Goal: Information Seeking & Learning: Learn about a topic

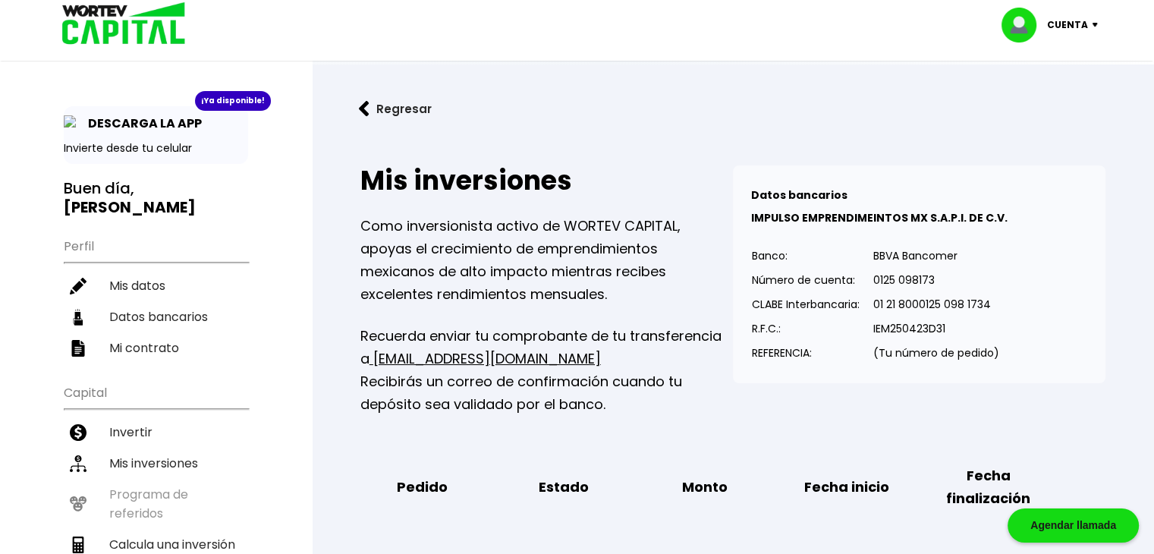
click at [641, 68] on div "Regresar Mis inversiones Como inversionista activo de WORTEV CAPITAL, apoyas el…" at bounding box center [733, 423] width 842 height 718
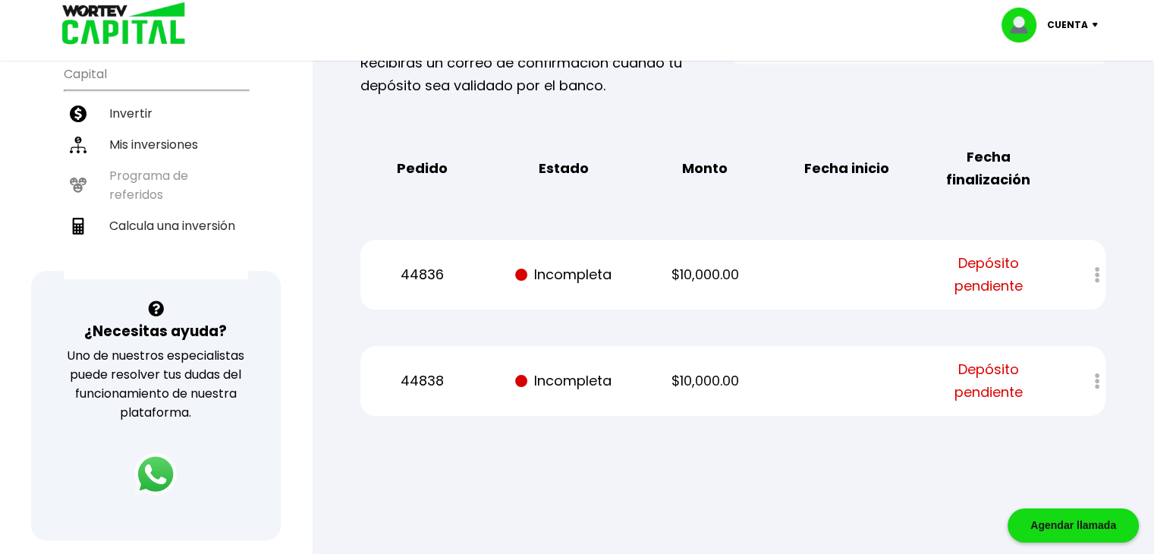
scroll to position [326, 0]
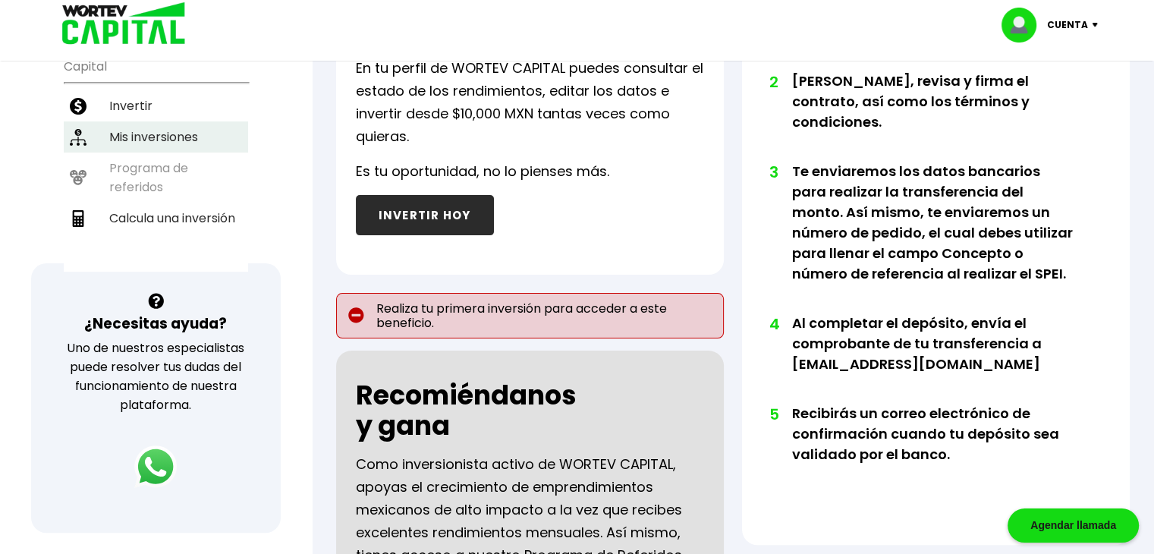
click at [197, 121] on li "Mis inversiones" at bounding box center [156, 136] width 184 height 31
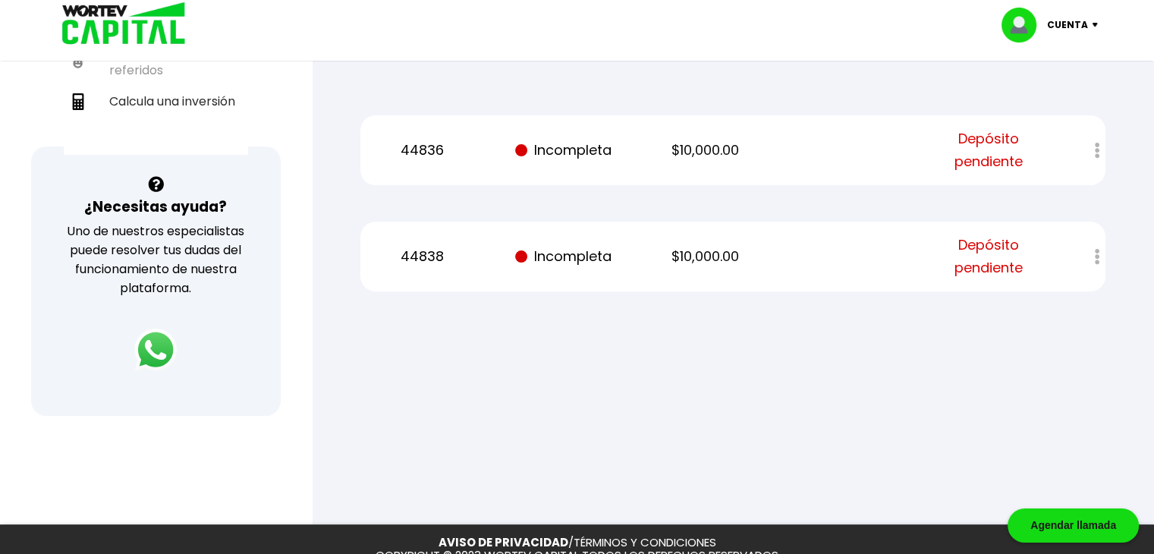
scroll to position [445, 0]
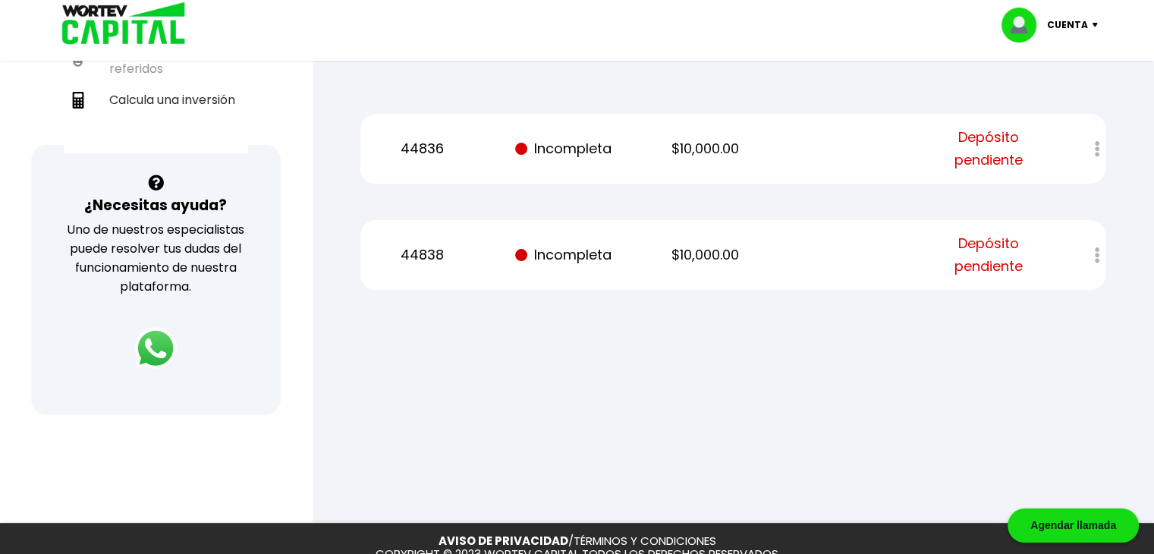
click at [1098, 260] on div at bounding box center [1086, 255] width 37 height 33
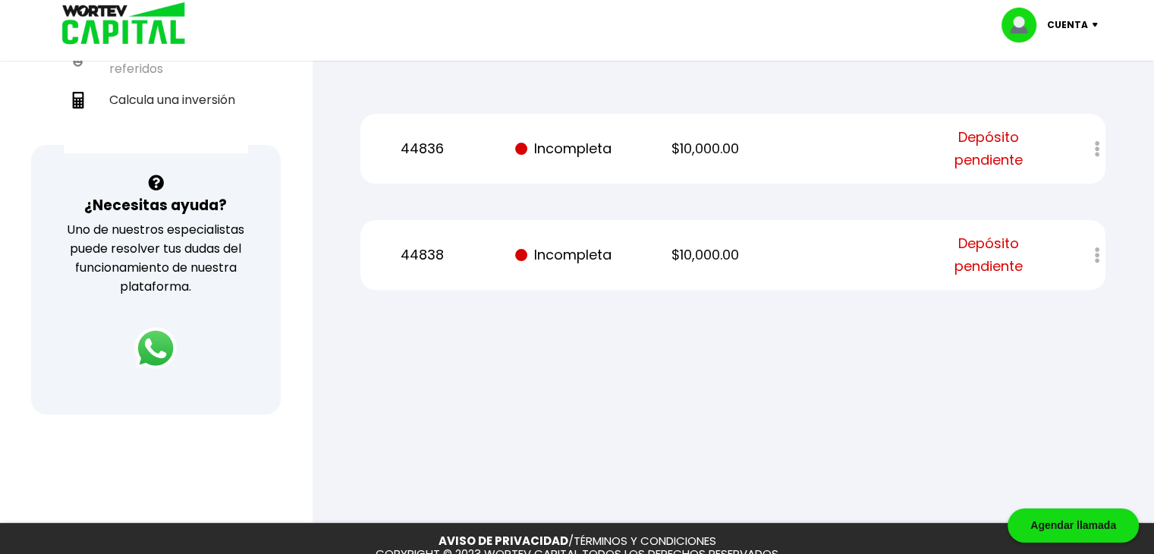
drag, startPoint x: 1098, startPoint y: 260, endPoint x: 822, endPoint y: 318, distance: 282.8
click at [748, 270] on div "44838 Incompleta $10,000.00 Depósito pendiente" at bounding box center [732, 255] width 745 height 70
drag, startPoint x: 625, startPoint y: 146, endPoint x: 552, endPoint y: 359, distance: 224.5
click at [552, 359] on div at bounding box center [577, 277] width 1154 height 554
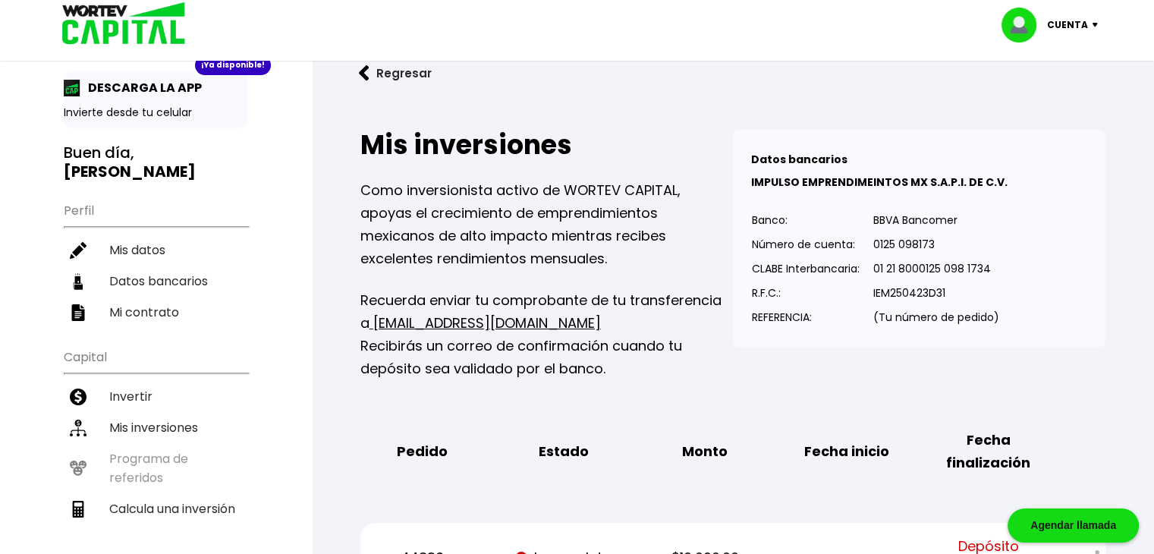
scroll to position [0, 0]
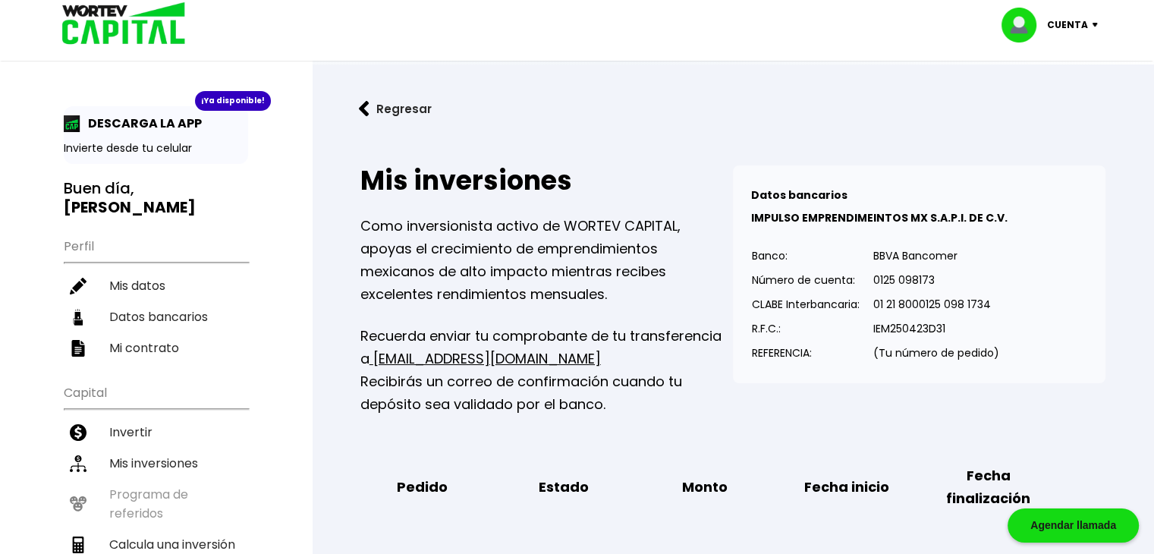
click at [1053, 33] on p "Cuenta" at bounding box center [1067, 25] width 41 height 23
drag, startPoint x: 675, startPoint y: 184, endPoint x: 446, endPoint y: 116, distance: 239.0
click at [446, 116] on button "Regresar" at bounding box center [395, 109] width 118 height 40
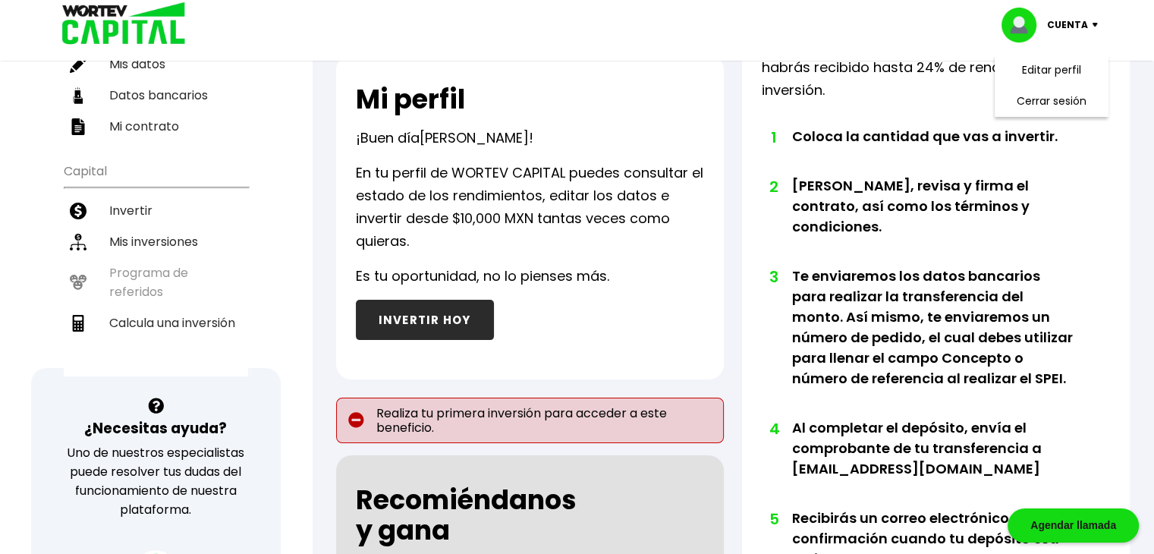
scroll to position [222, 0]
click at [882, 36] on div "Cuenta Editar perfil Cerrar sesión" at bounding box center [577, 24] width 1062 height 49
click at [1065, 20] on p "Cuenta" at bounding box center [1067, 25] width 41 height 23
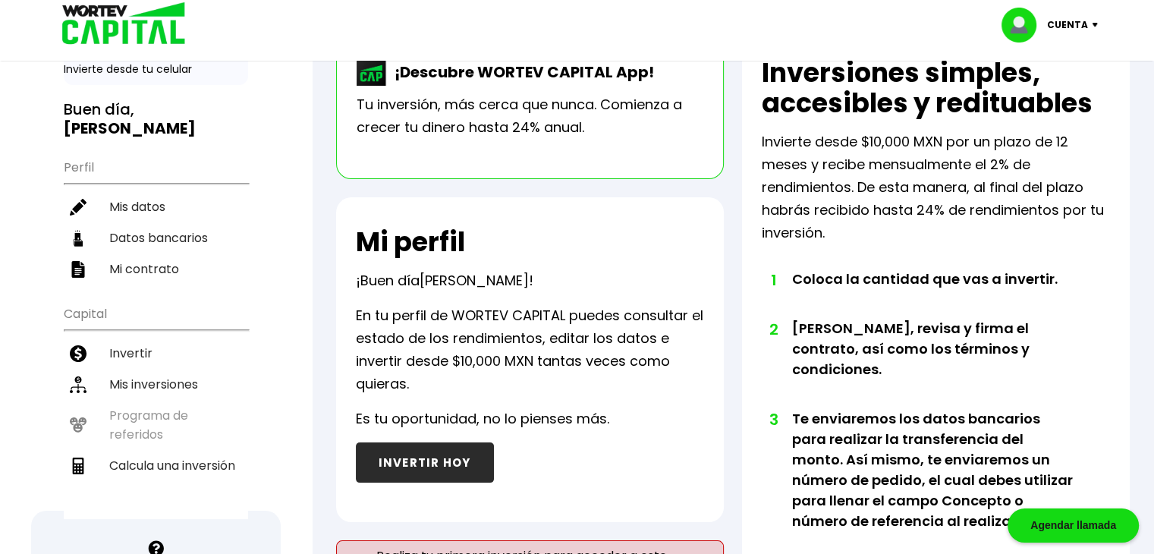
scroll to position [78, 0]
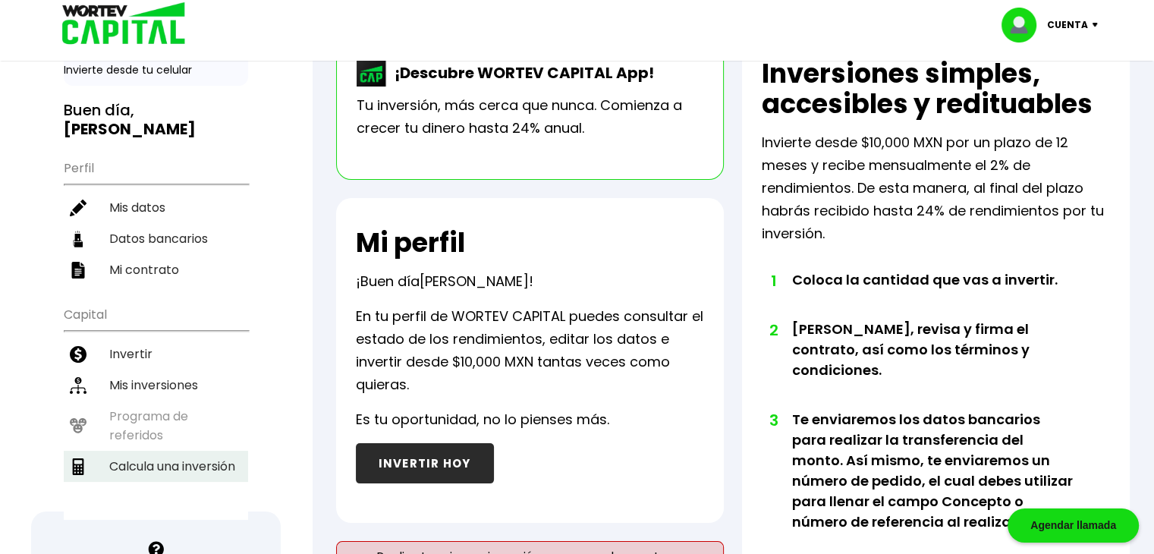
click at [191, 451] on li "Calcula una inversión" at bounding box center [156, 466] width 184 height 31
select select "1"
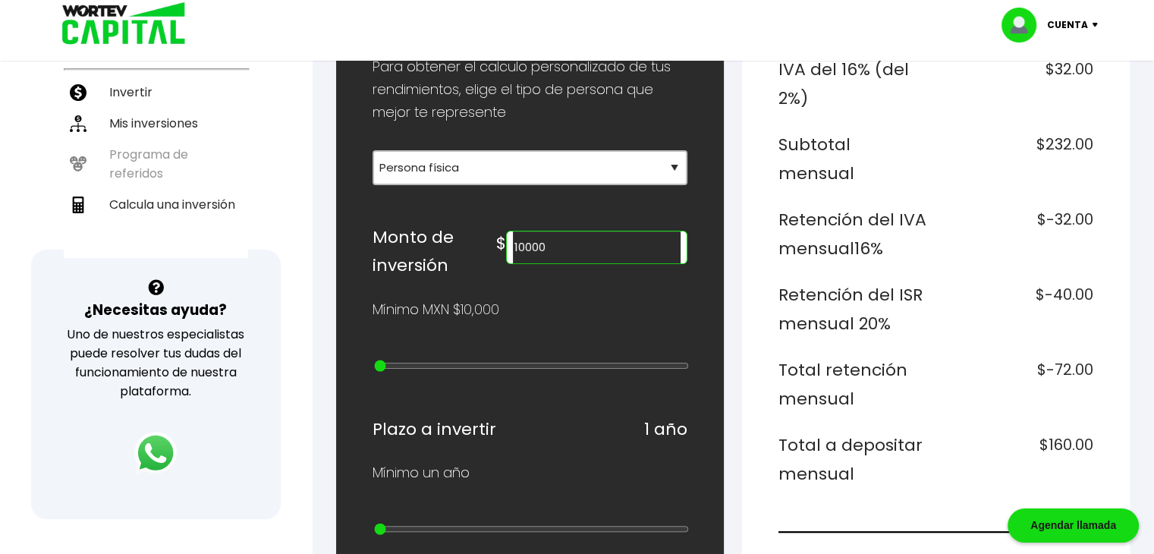
scroll to position [337, 0]
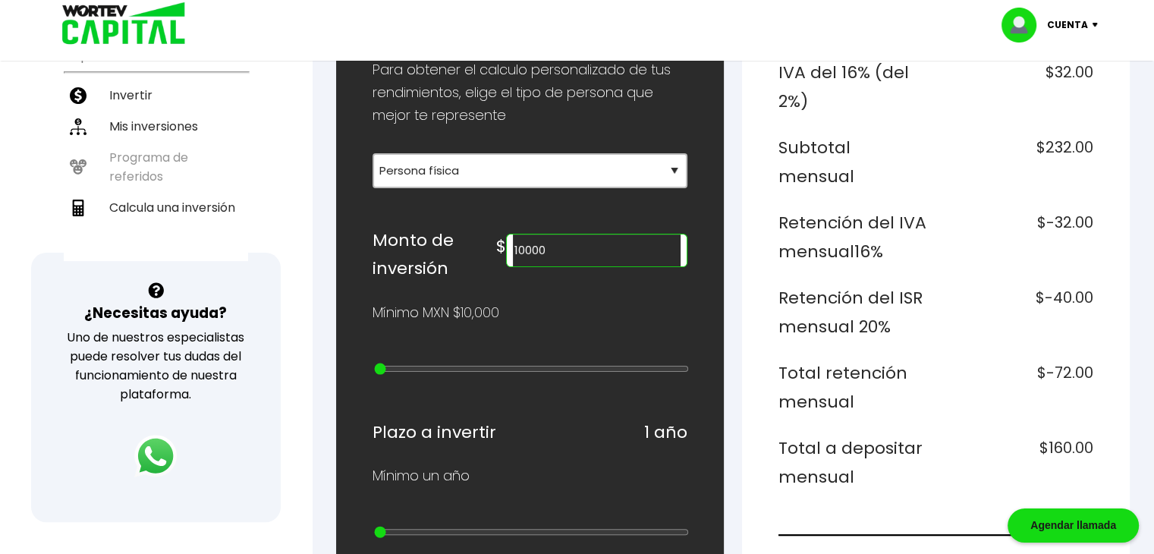
click at [577, 241] on input "10000" at bounding box center [597, 250] width 168 height 32
type input "1"
type input "20000"
click at [704, 341] on div "¿Cuánto quieres invertir? WORTEV CAPITAL crece tu dinero apoyando empresas mexi…" at bounding box center [530, 535] width 388 height 1340
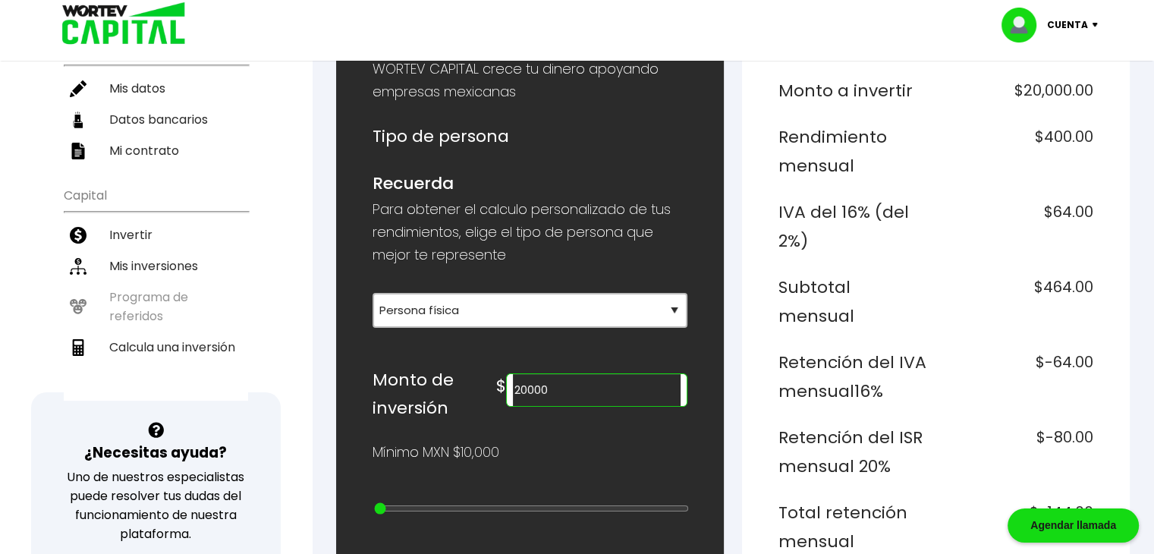
scroll to position [0, 0]
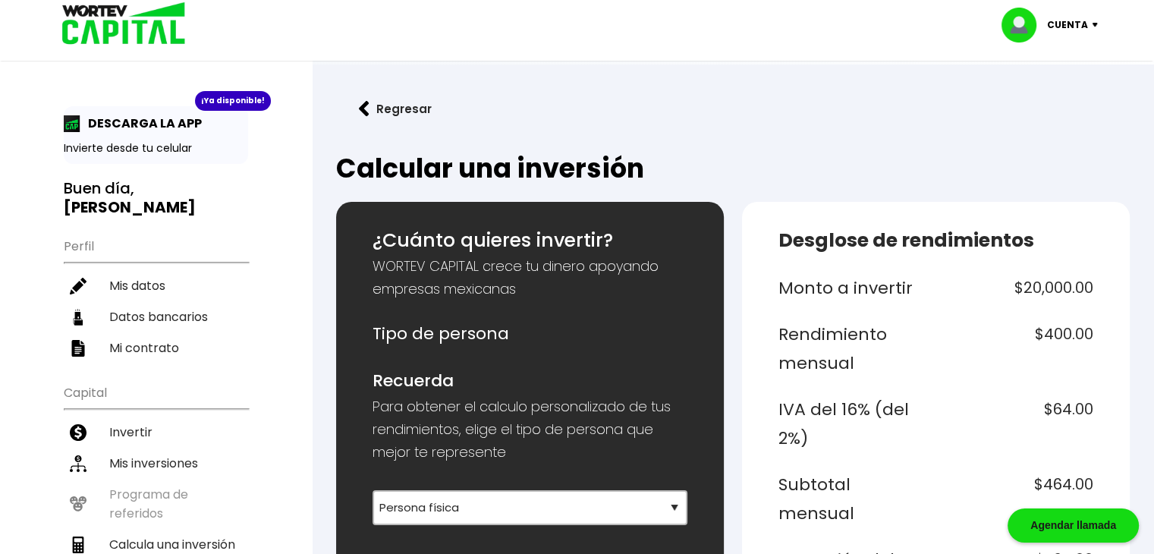
click at [15, 145] on div "¡Ya disponible! DESCARGA LA APP Invierte desde tu celular Buen día, GERARDO Per…" at bounding box center [156, 491] width 312 height 952
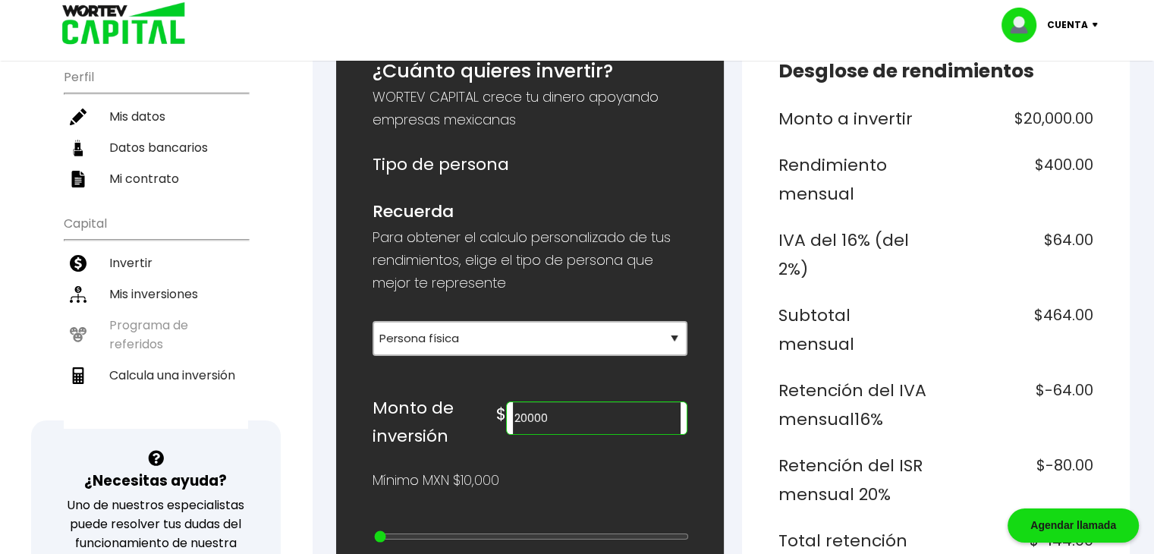
scroll to position [173, 0]
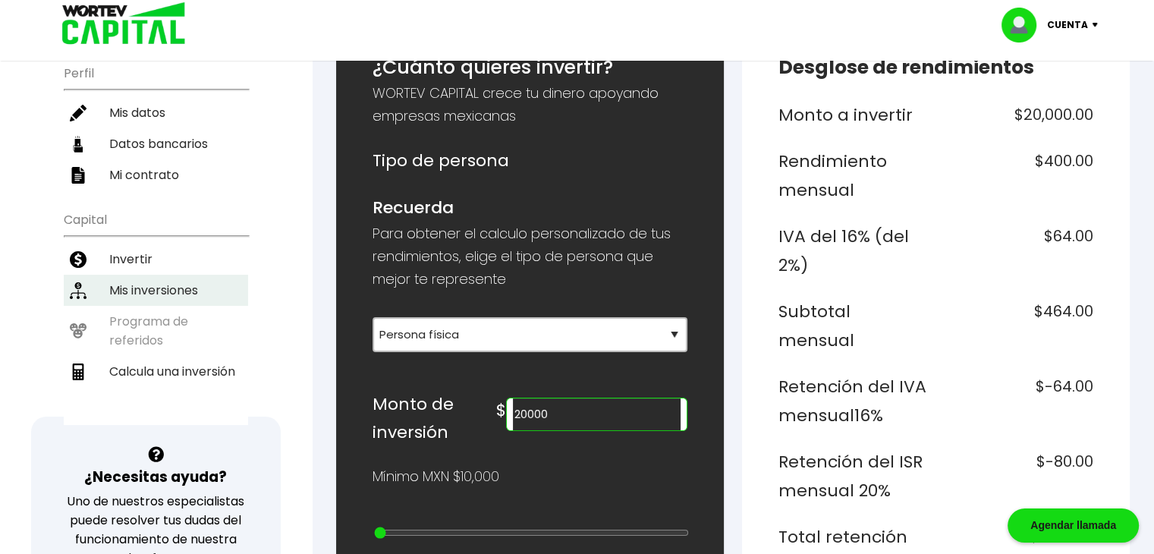
click at [238, 275] on li "Mis inversiones" at bounding box center [156, 290] width 184 height 31
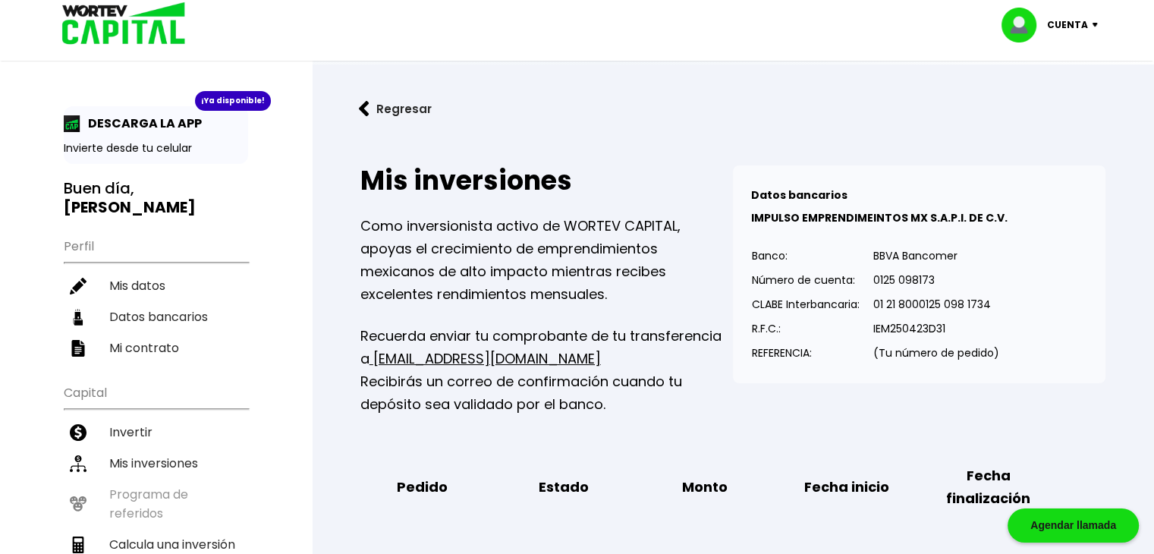
click at [30, 122] on div "¡Ya disponible! DESCARGA LA APP Invierte desde tu celular Buen día, GERARDO Per…" at bounding box center [156, 491] width 312 height 952
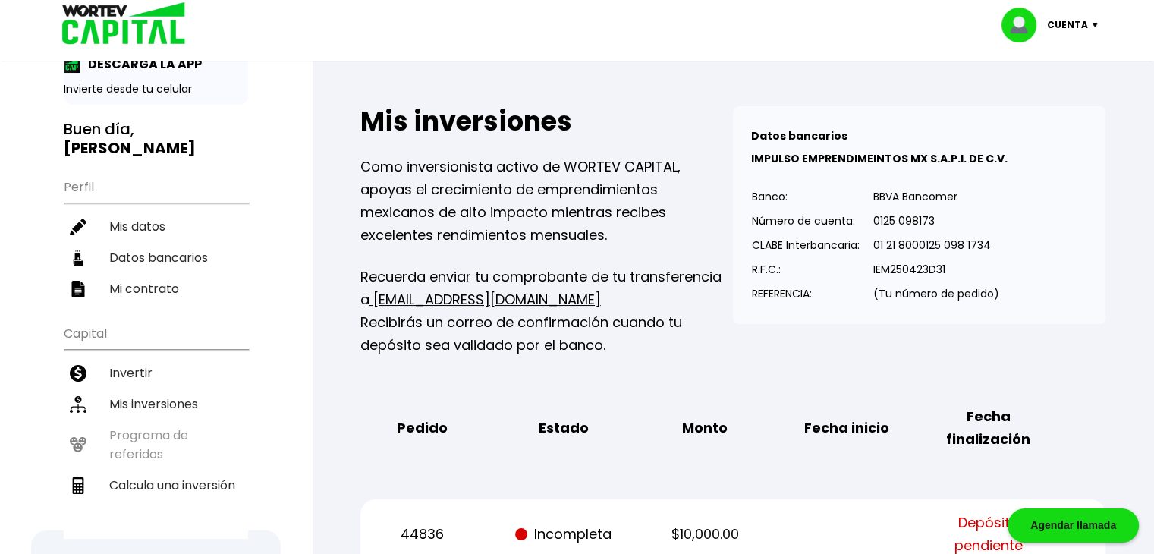
scroll to position [35, 0]
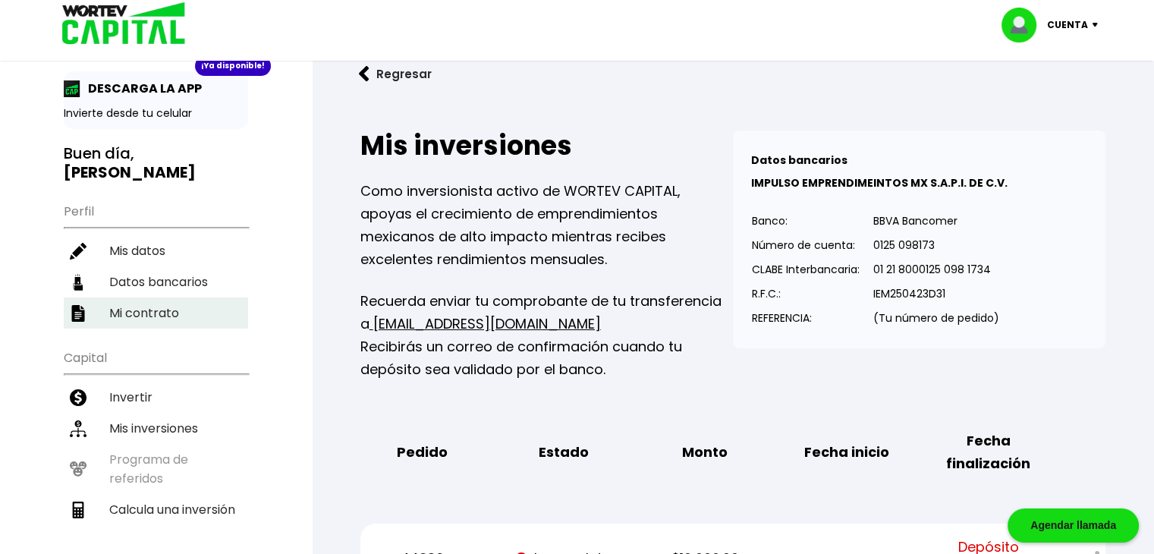
click at [175, 297] on li "Mi contrato" at bounding box center [156, 312] width 184 height 31
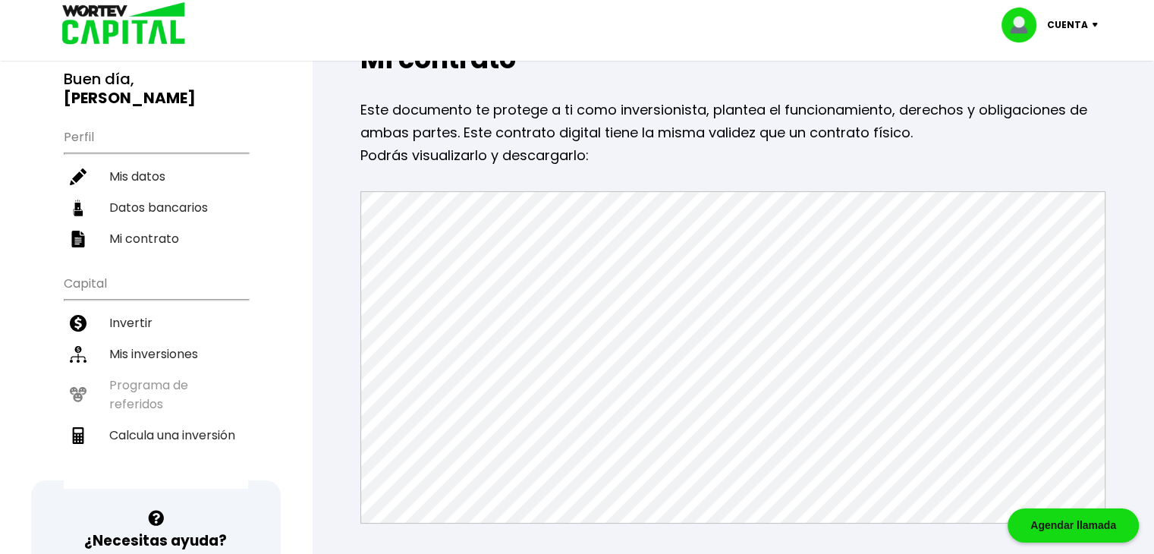
scroll to position [109, 0]
click at [773, 136] on p "Este documento te protege a ti como inversionista, plantea el funcionamiento, d…" at bounding box center [732, 122] width 745 height 46
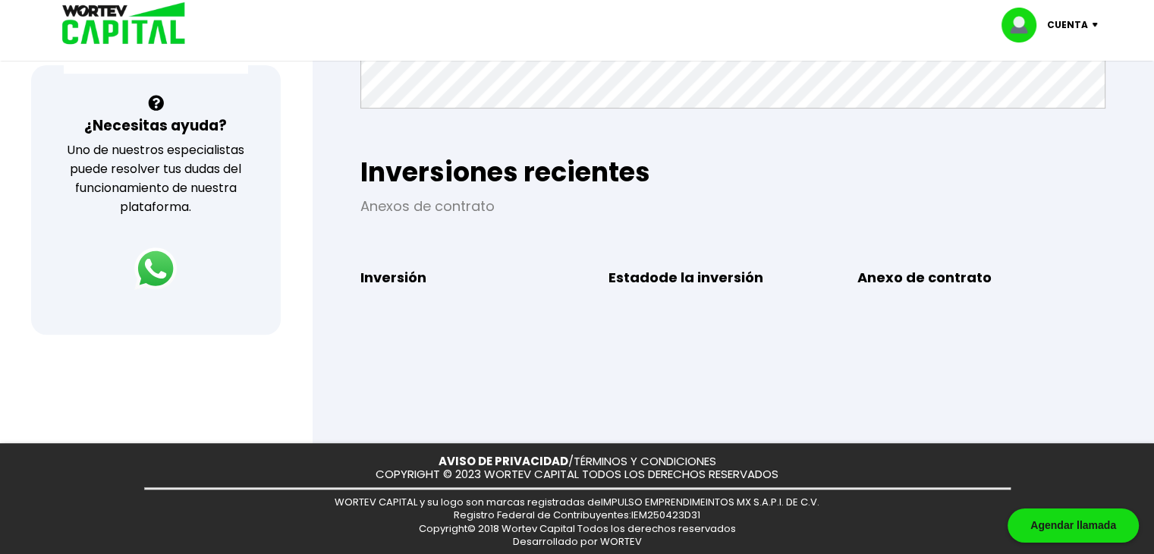
scroll to position [0, 0]
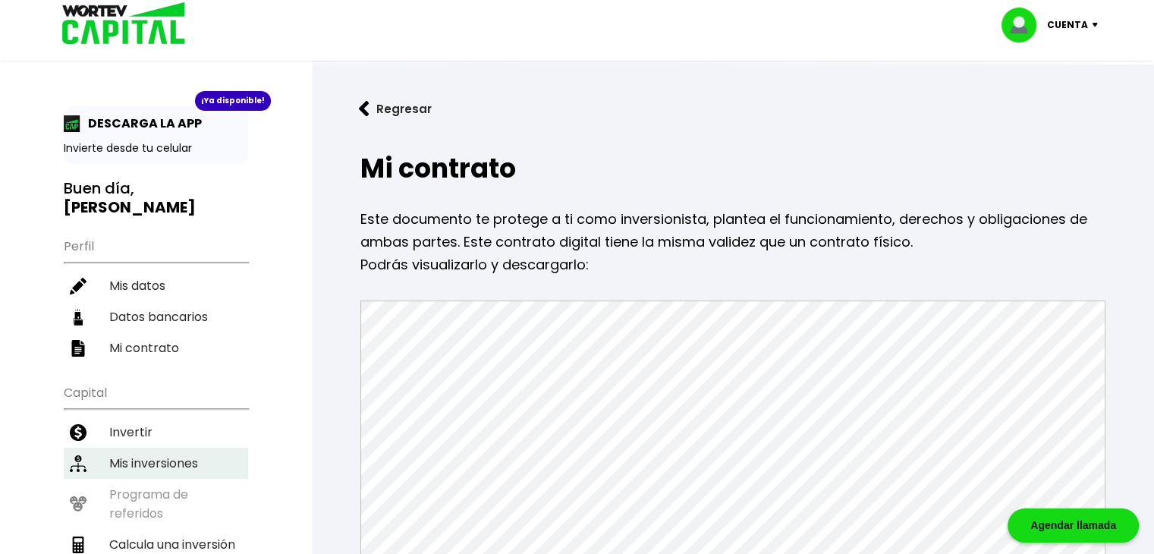
click at [165, 448] on li "Mis inversiones" at bounding box center [156, 463] width 184 height 31
